Goal: Transaction & Acquisition: Purchase product/service

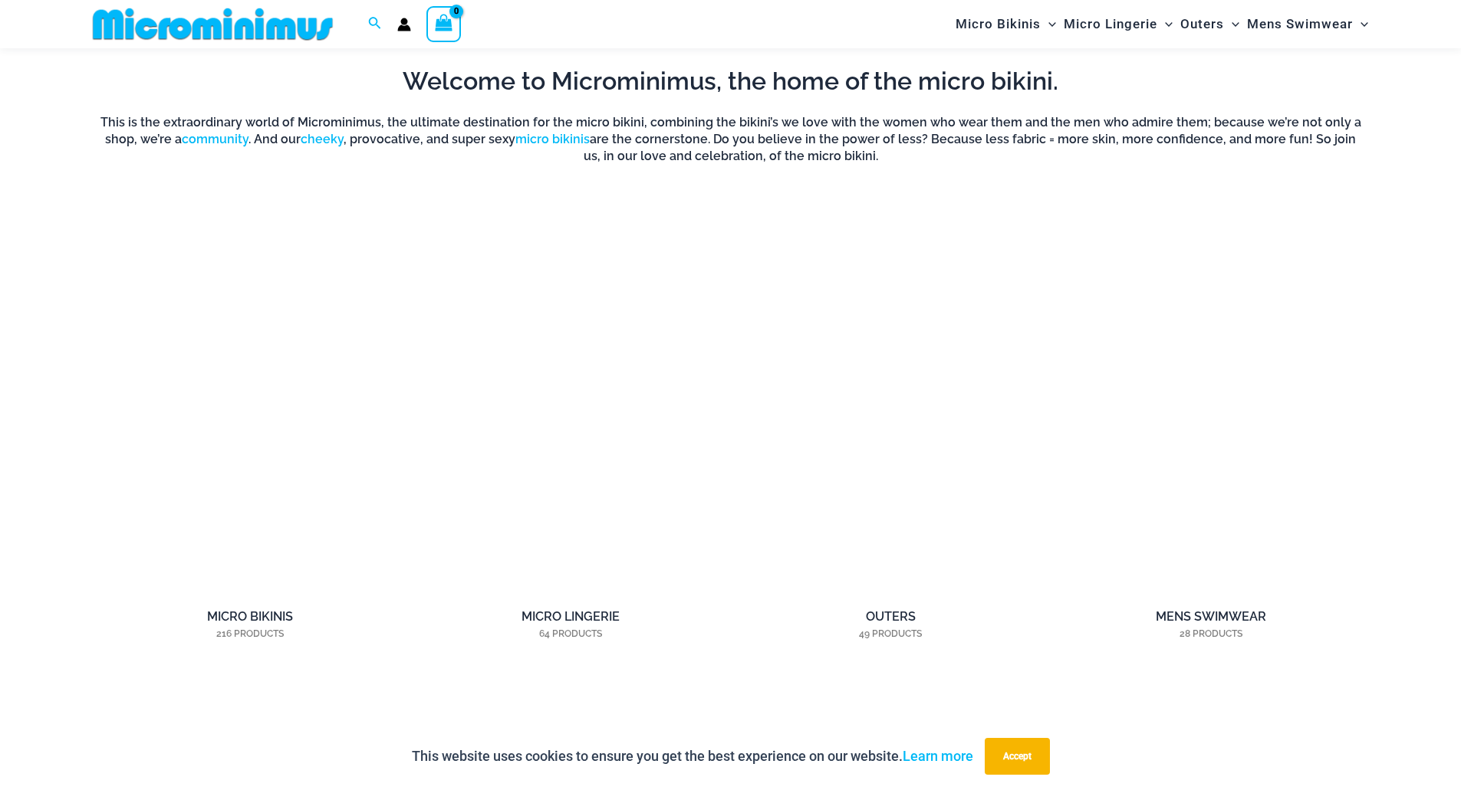
scroll to position [1369, 0]
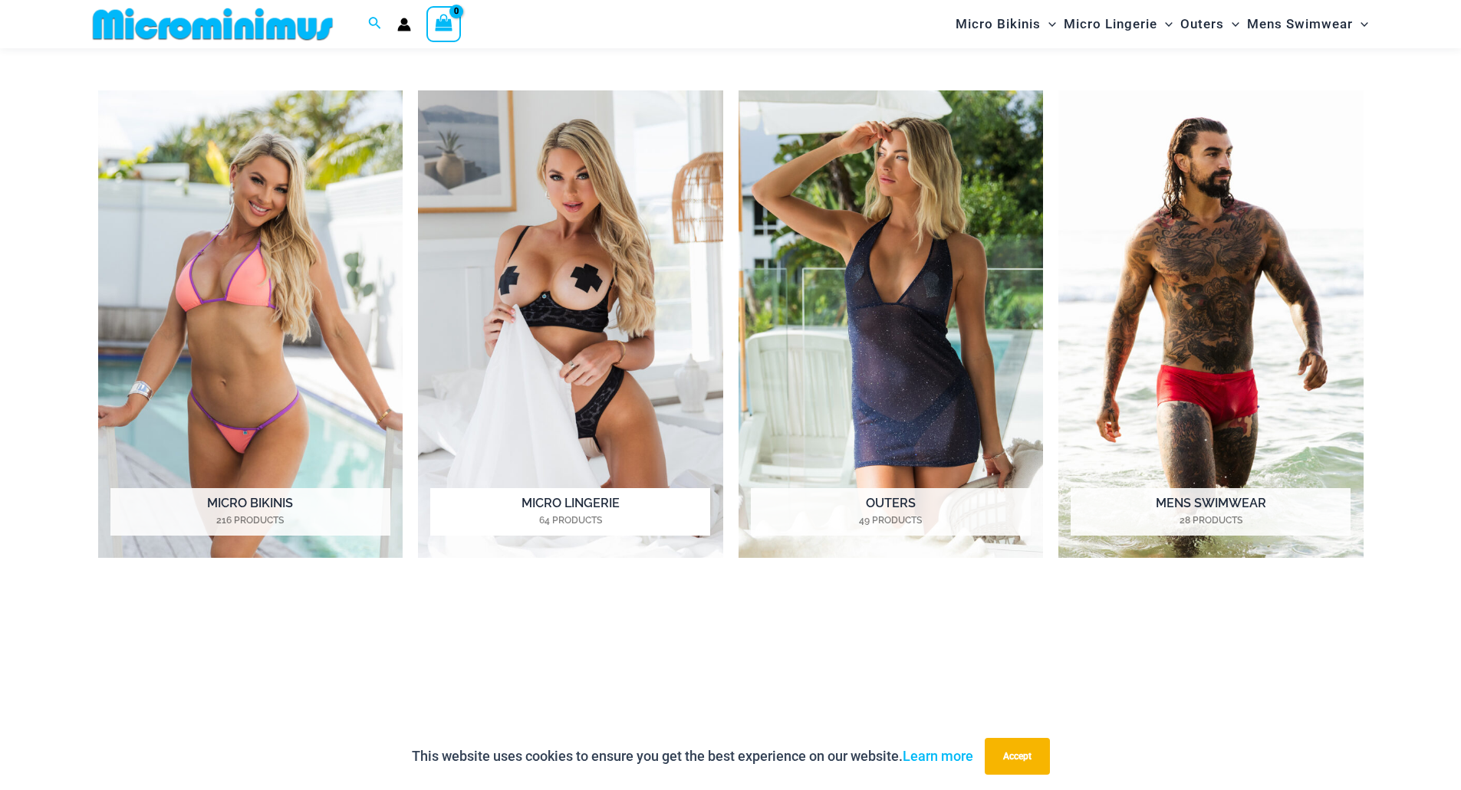
click at [565, 505] on h2 "Micro Lingerie 64 Products" at bounding box center [570, 512] width 280 height 48
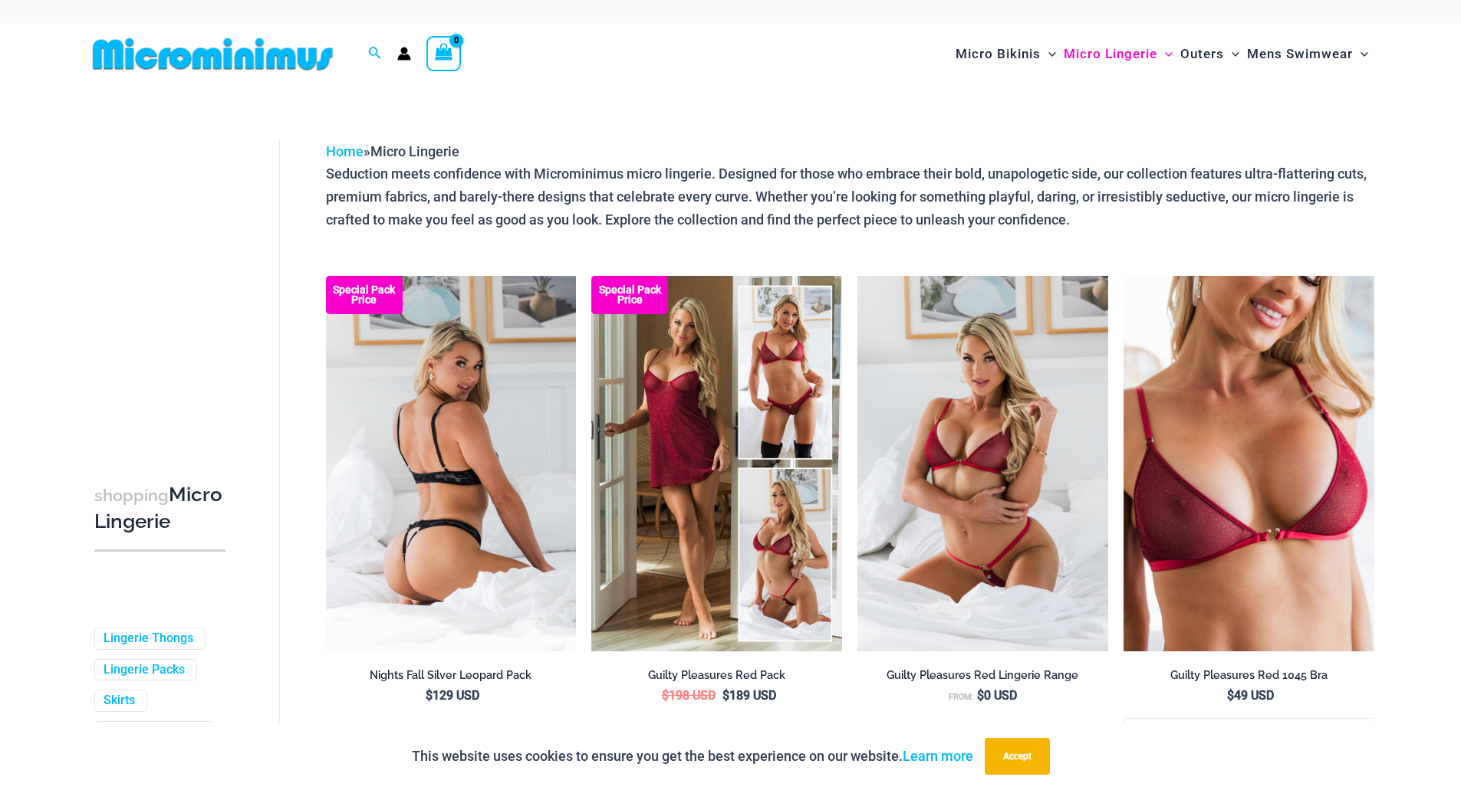
click at [505, 501] on img at bounding box center [451, 464] width 251 height 376
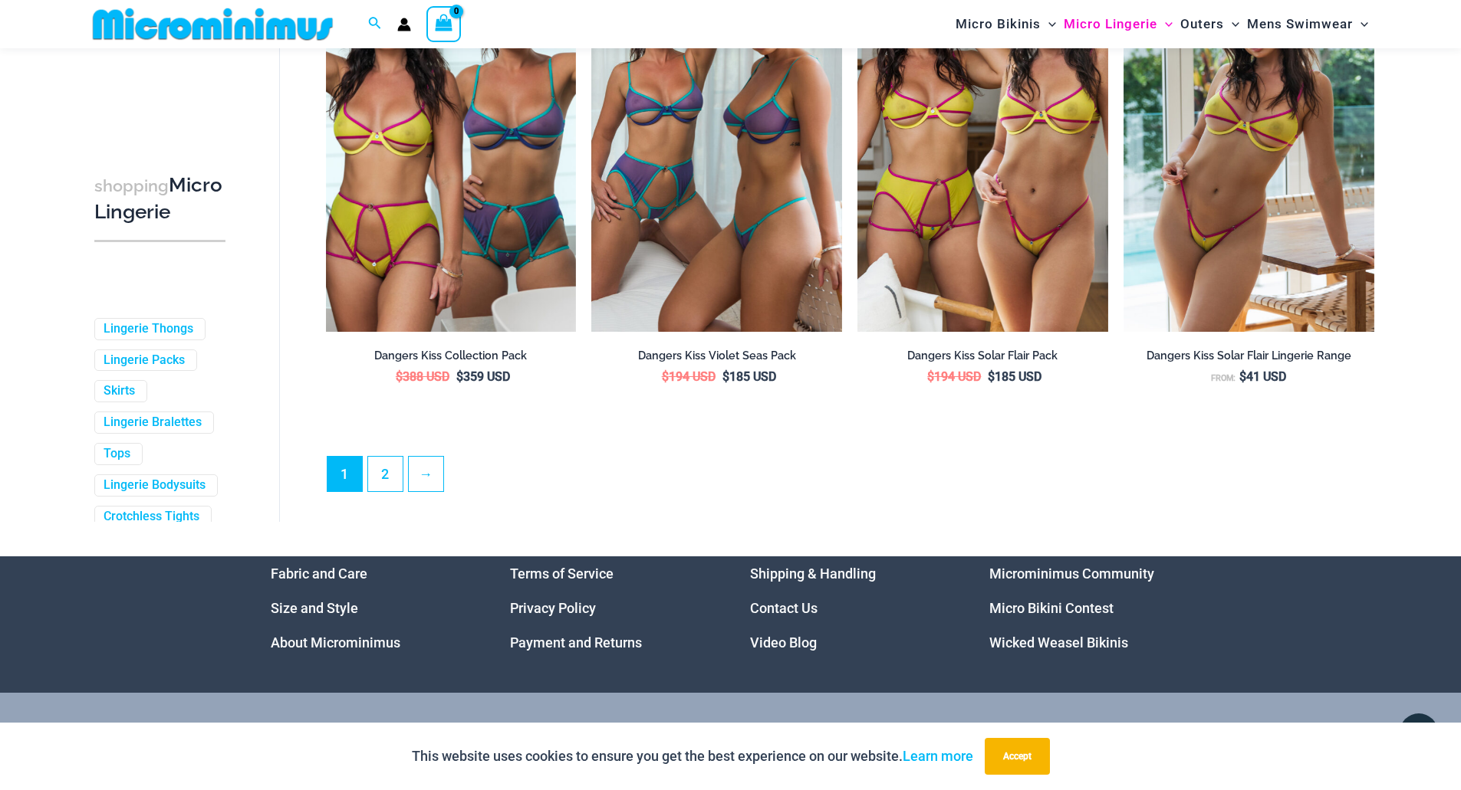
scroll to position [3975, 0]
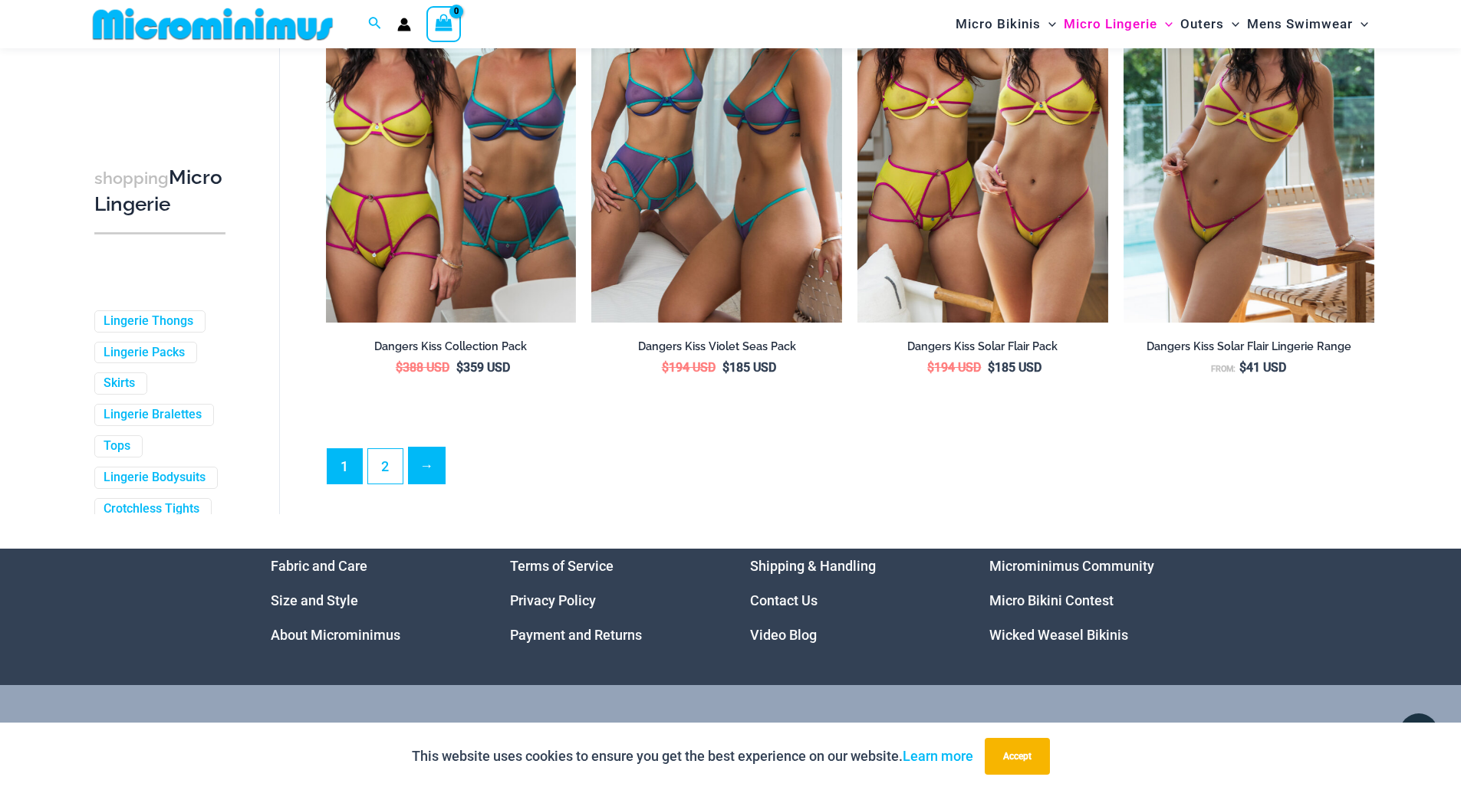
click at [426, 483] on link "→" at bounding box center [427, 466] width 36 height 36
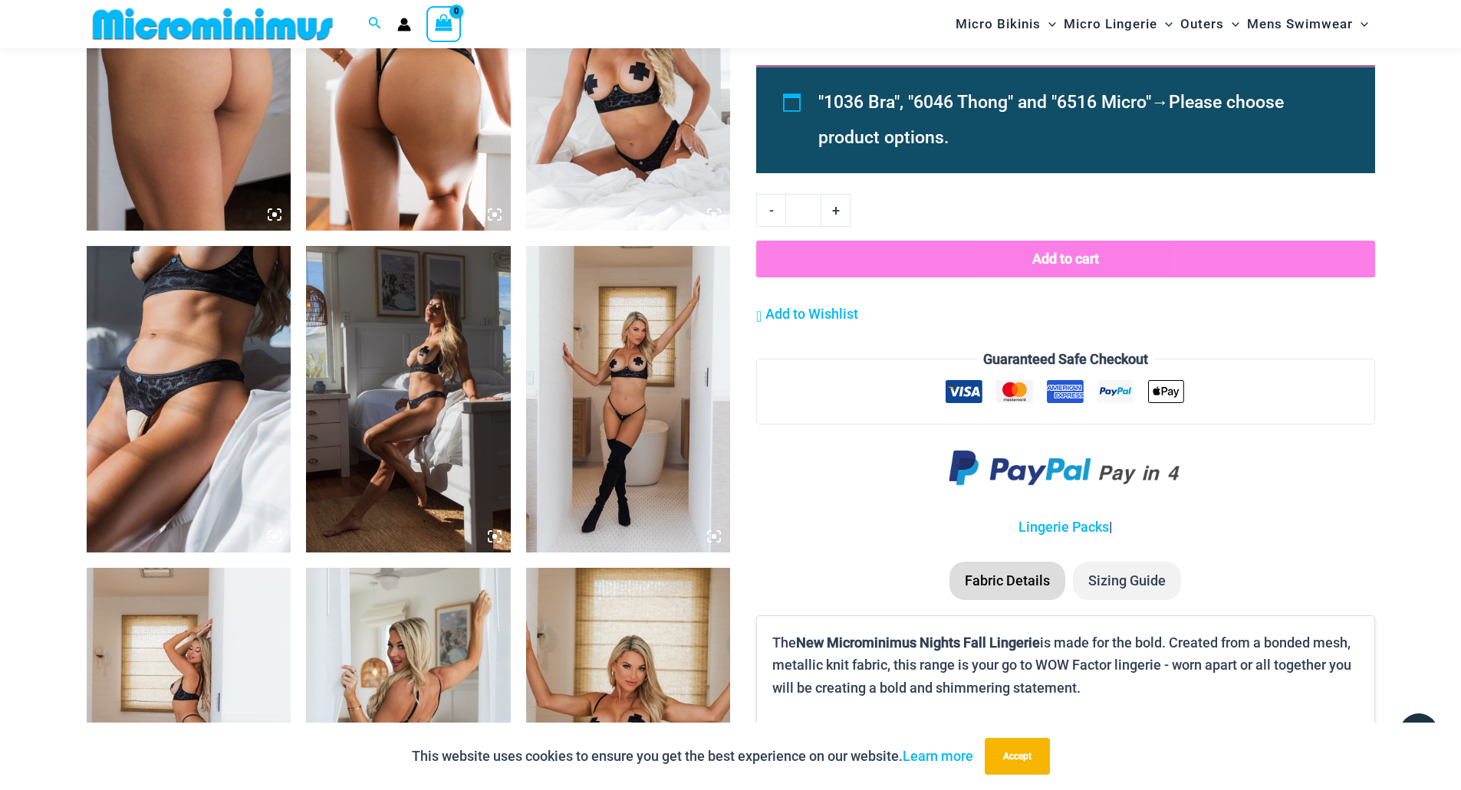
scroll to position [1527, 0]
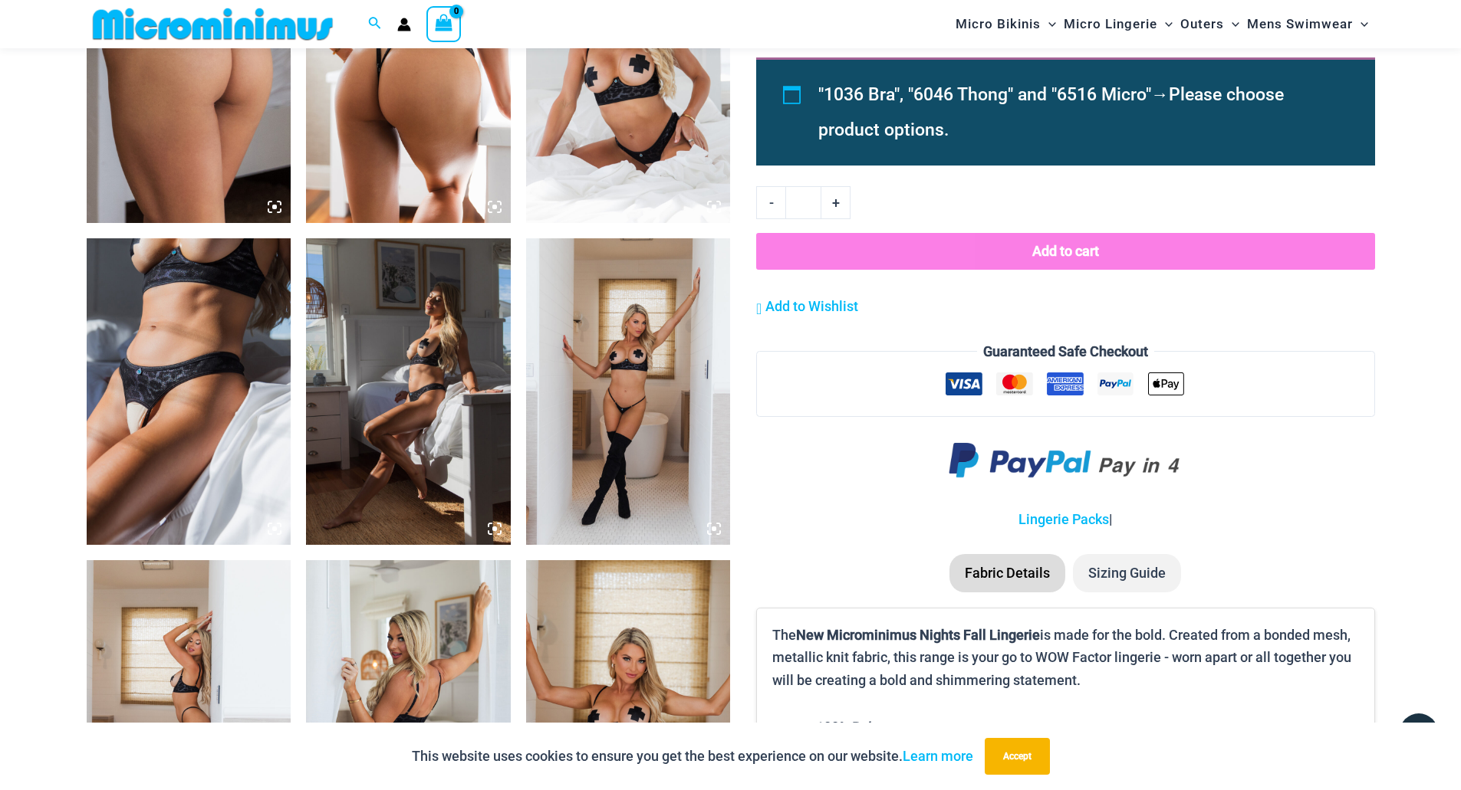
click at [151, 350] on img at bounding box center [189, 391] width 205 height 307
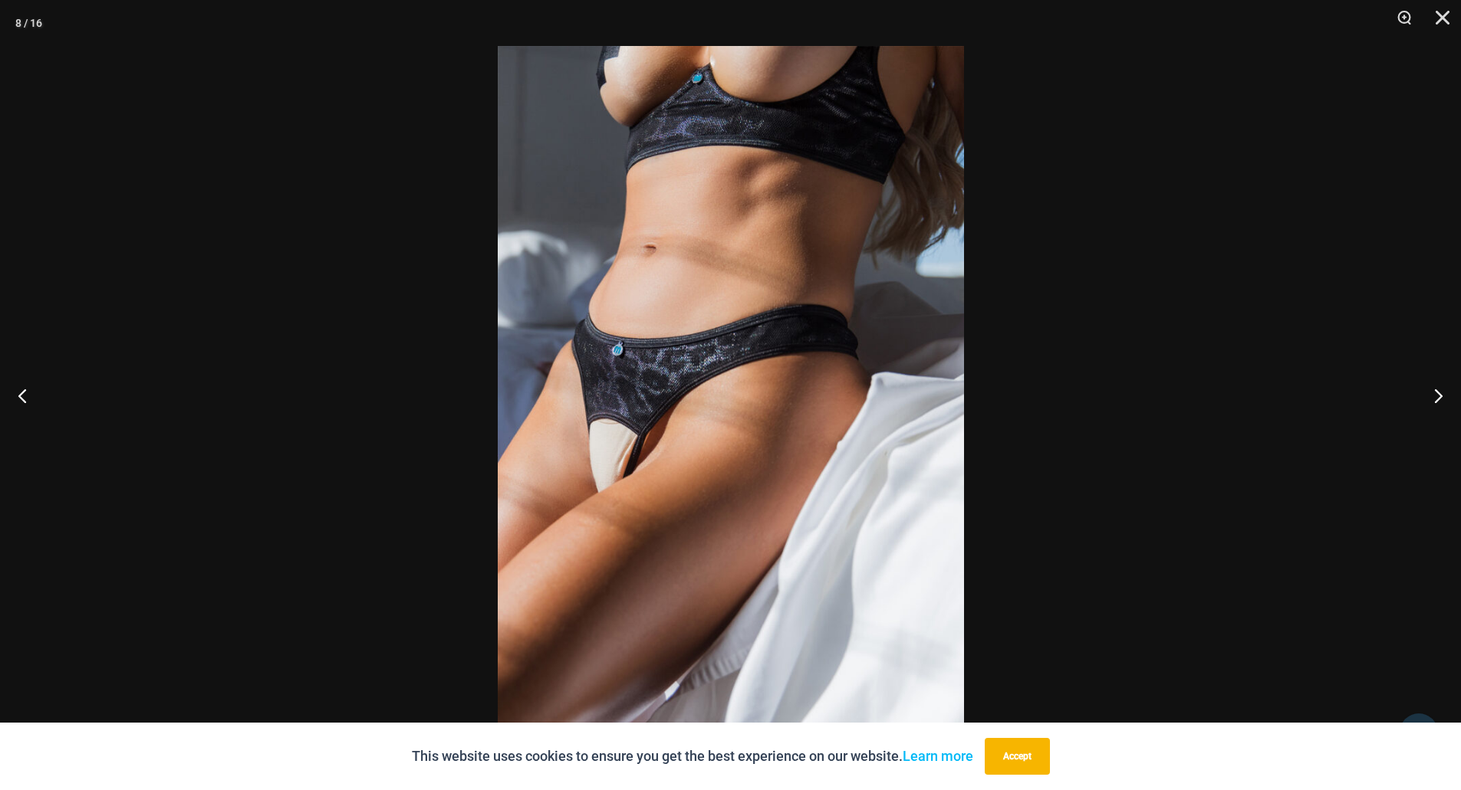
click at [324, 336] on div at bounding box center [730, 395] width 1461 height 790
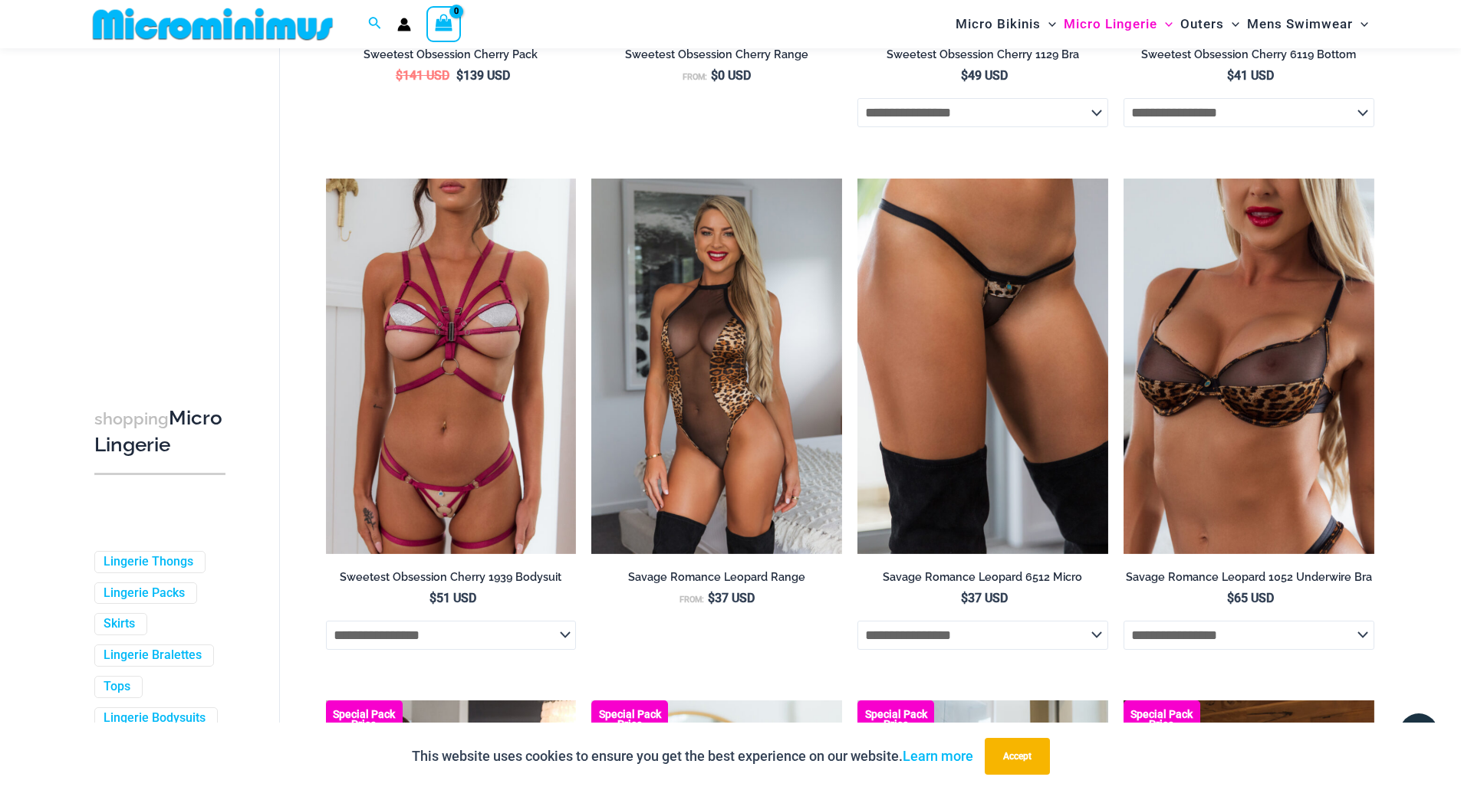
scroll to position [3132, 0]
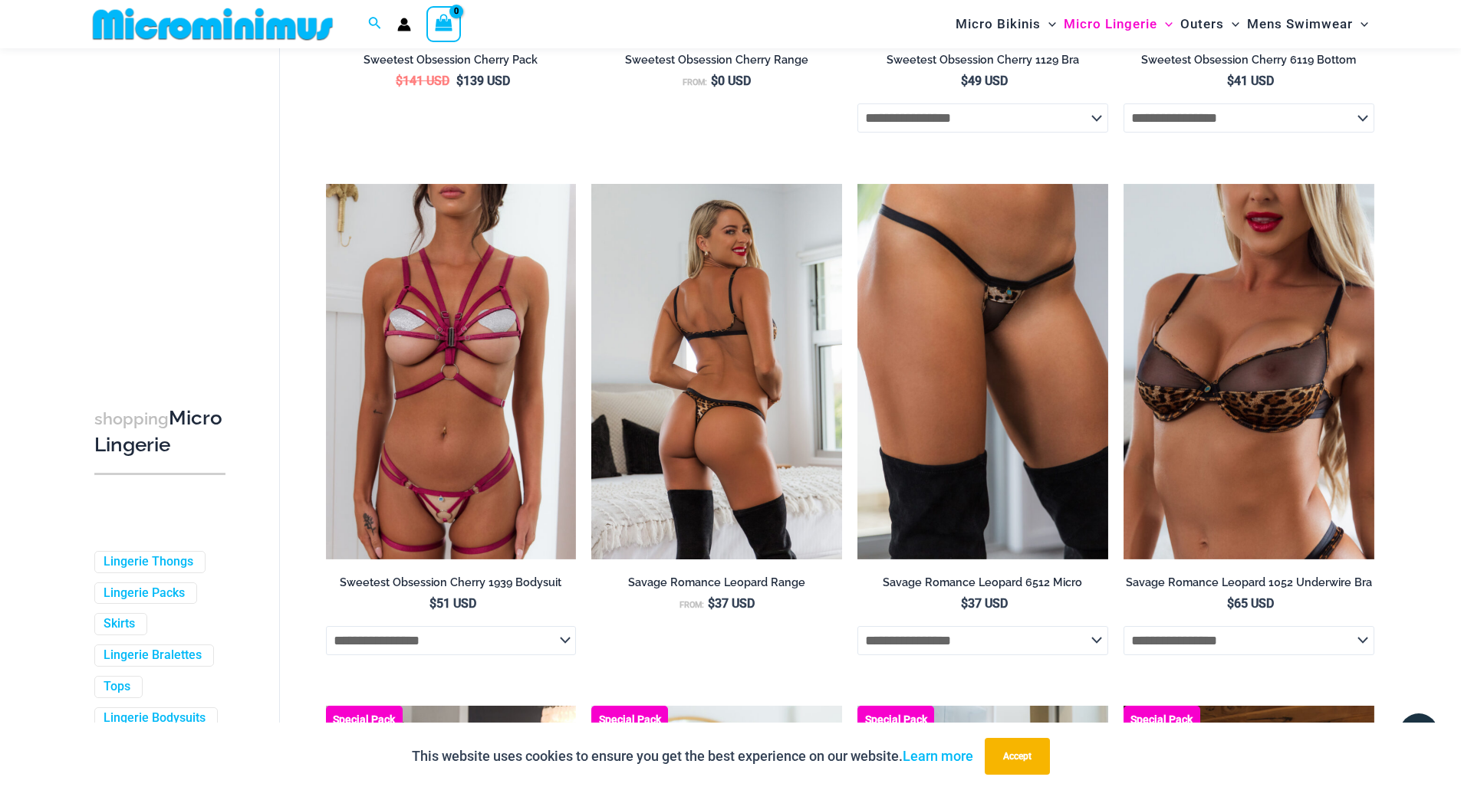
click at [619, 455] on img at bounding box center [716, 372] width 251 height 376
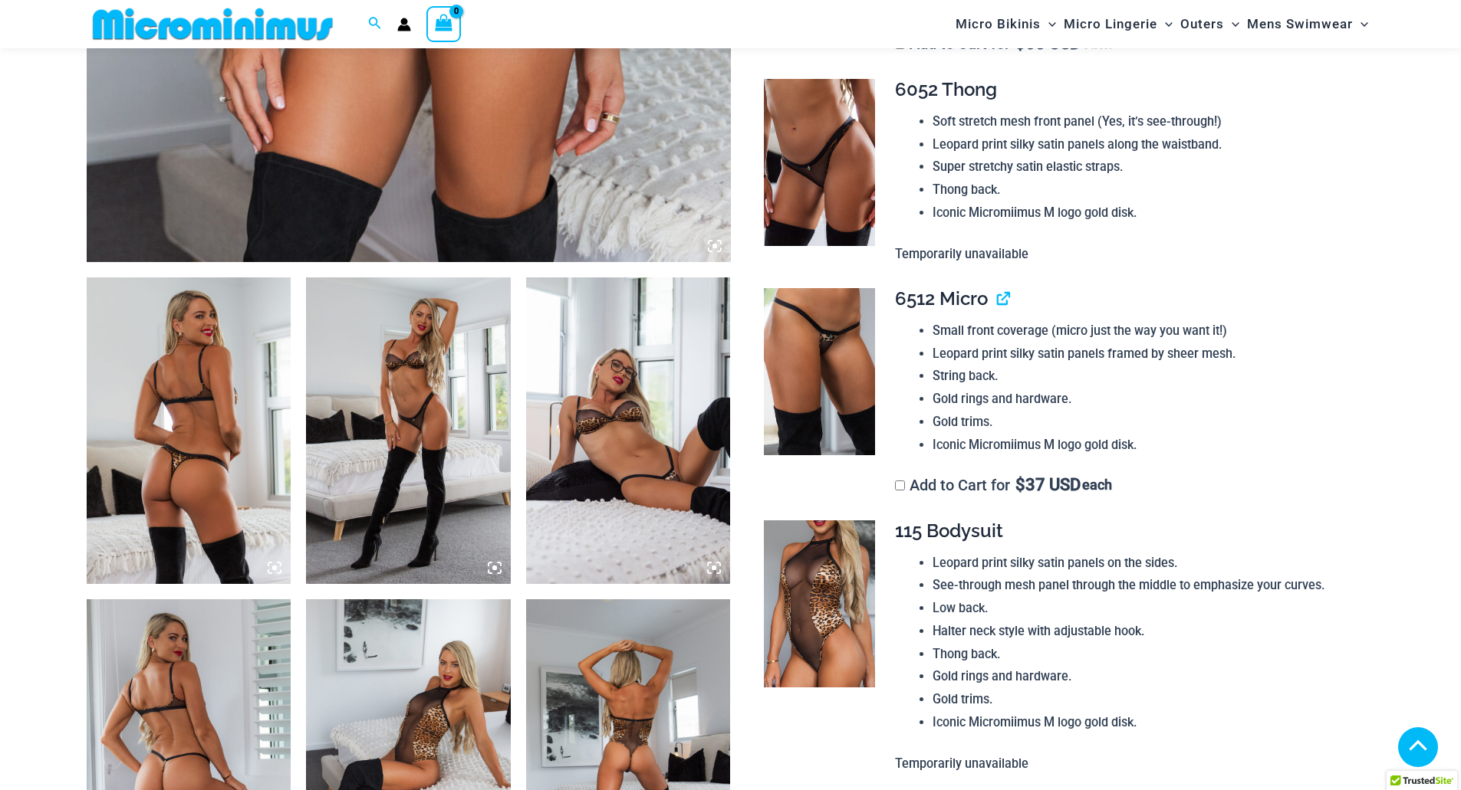
scroll to position [1073, 0]
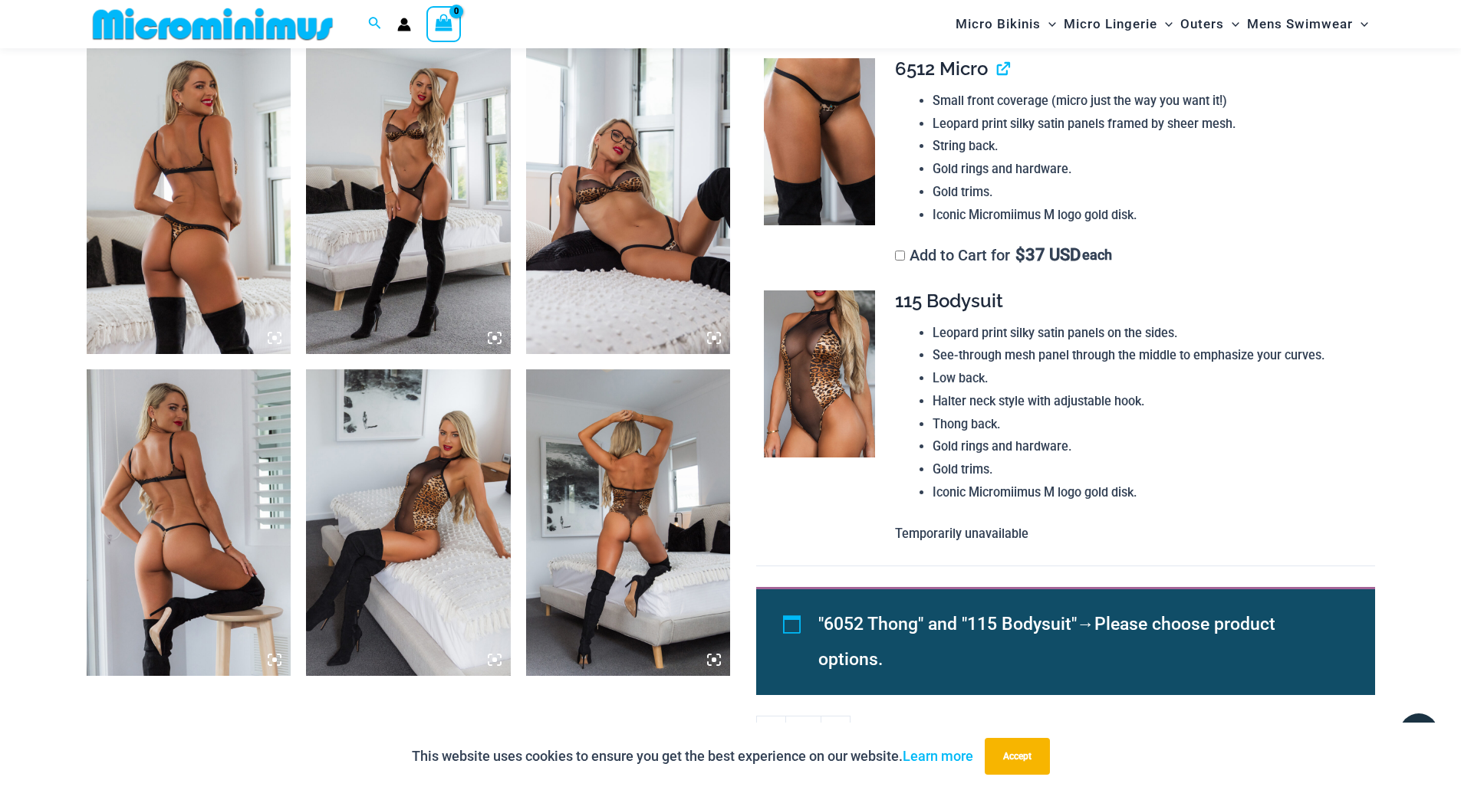
click at [633, 485] on img at bounding box center [628, 523] width 205 height 307
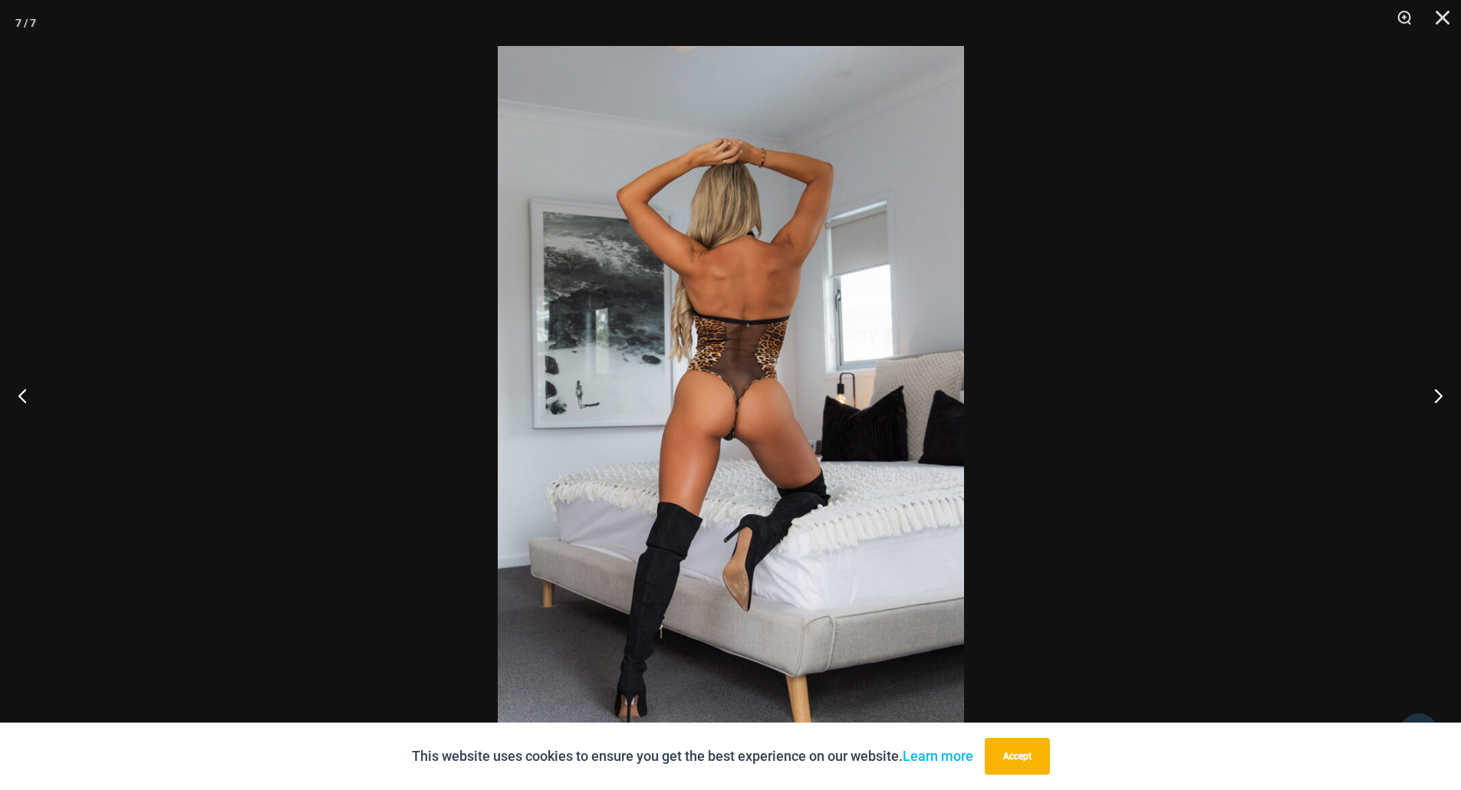
click at [426, 414] on div at bounding box center [730, 395] width 1461 height 790
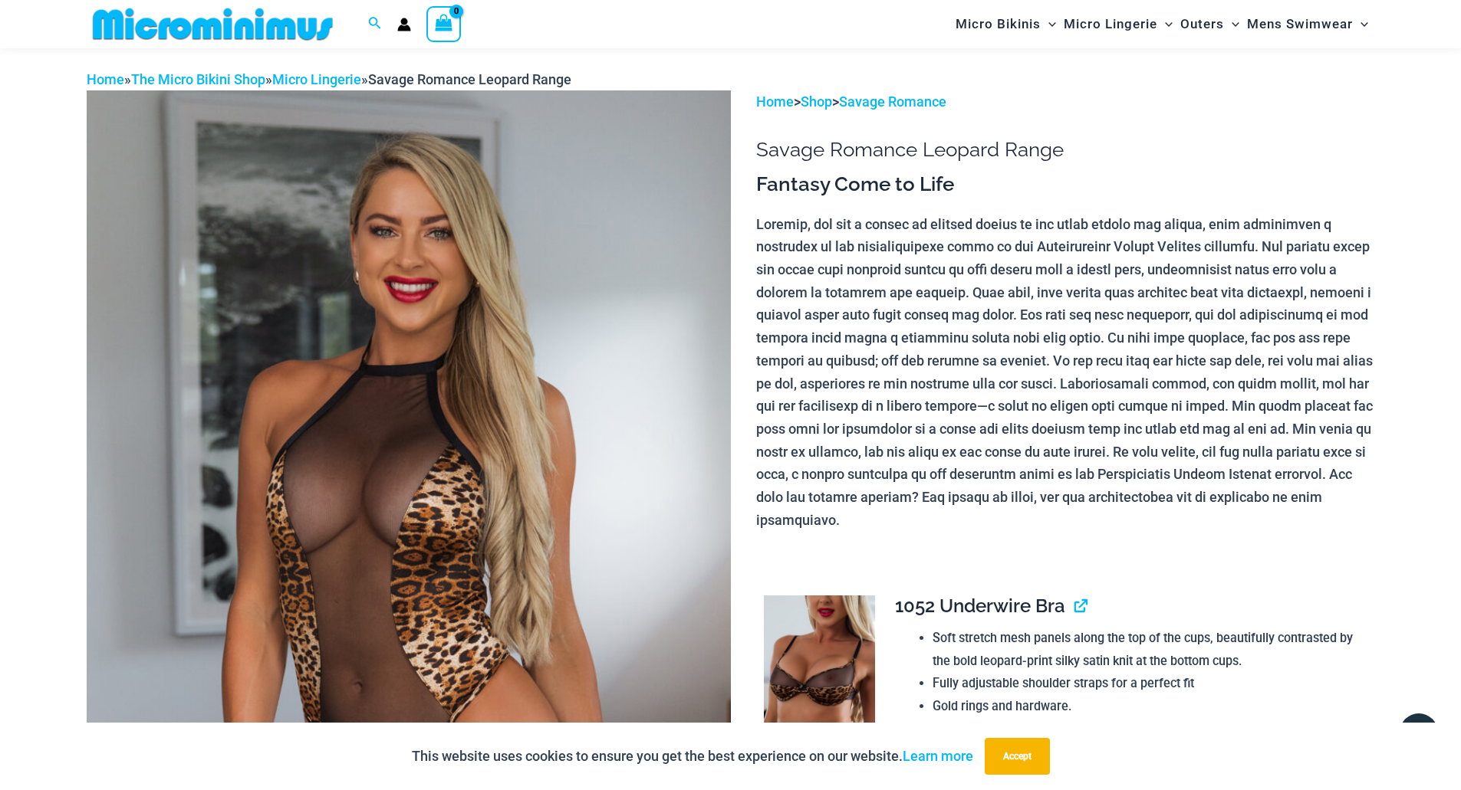
scroll to position [0, 0]
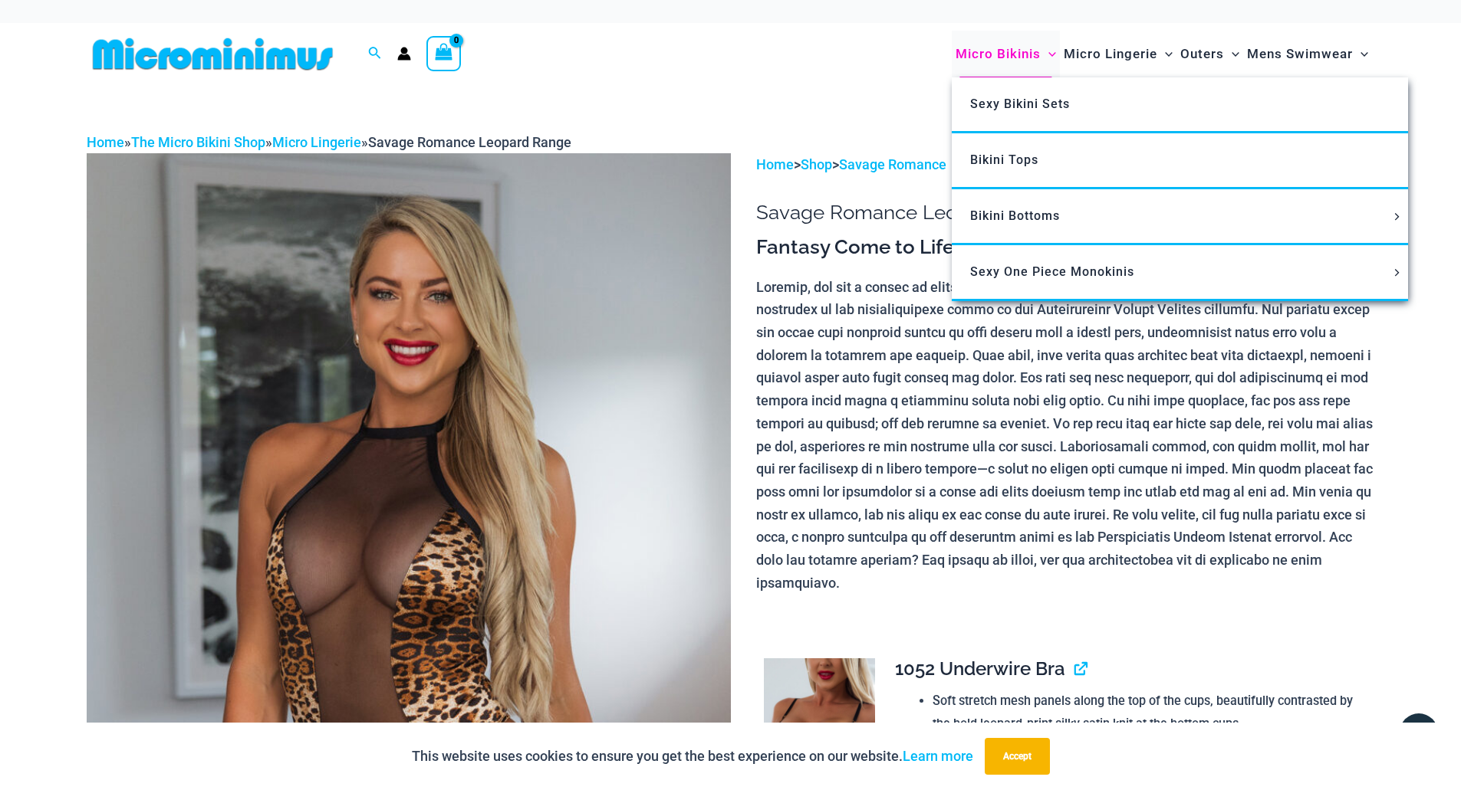
click at [994, 52] on span "Micro Bikinis" at bounding box center [997, 54] width 85 height 39
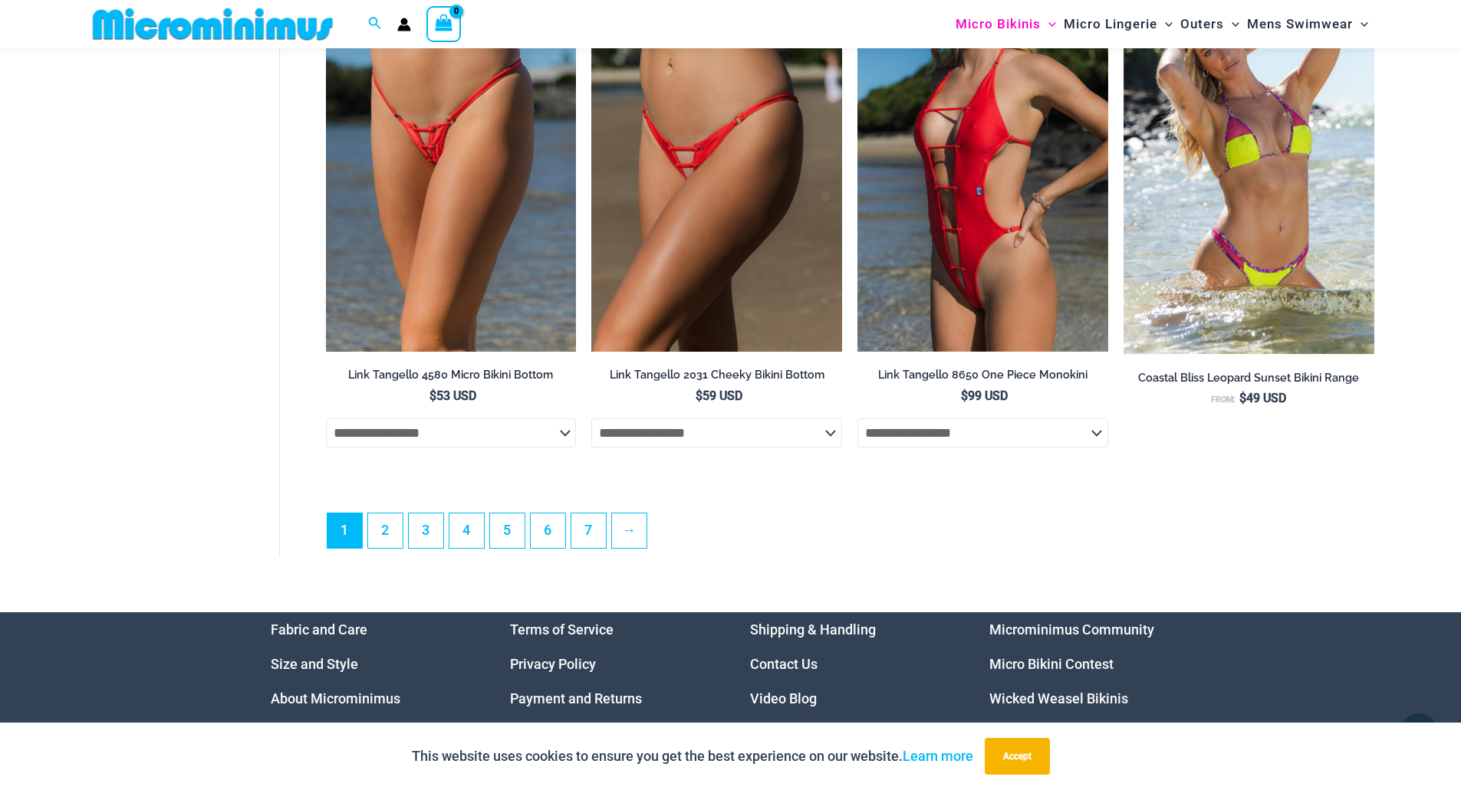
scroll to position [4205, 0]
